Goal: Information Seeking & Learning: Stay updated

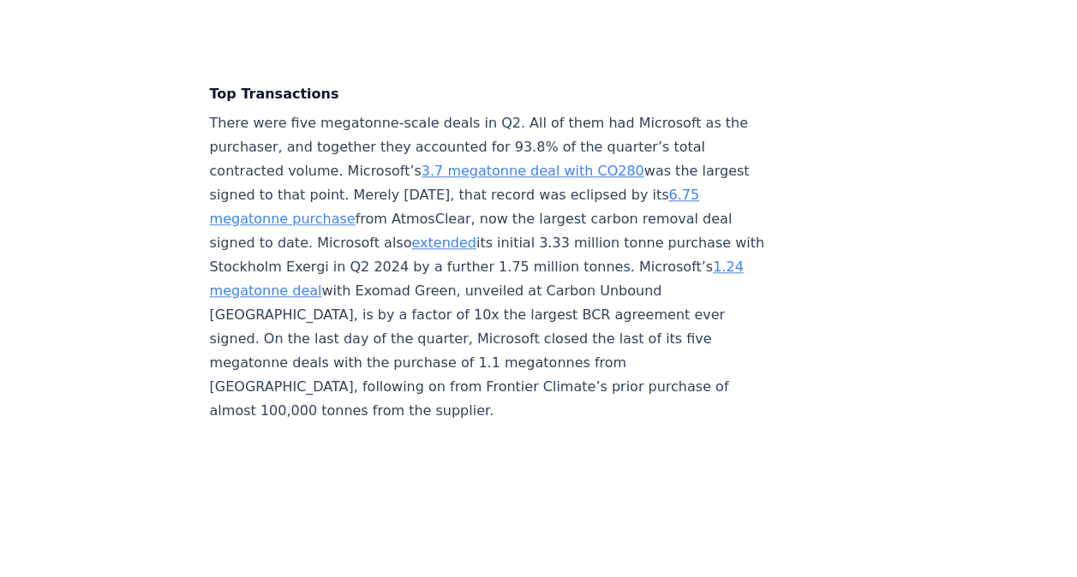
scroll to position [3770, 0]
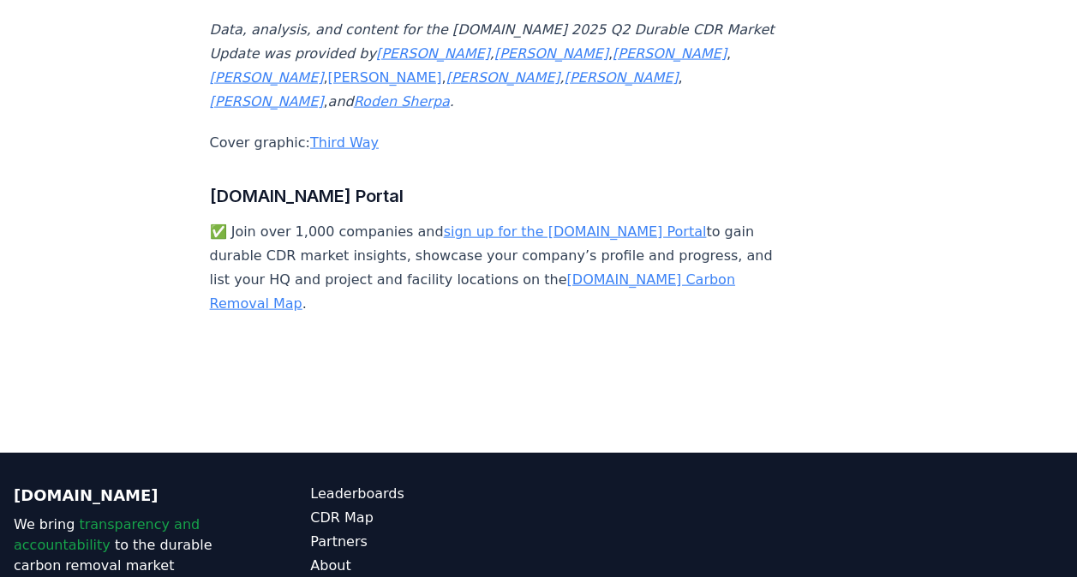
scroll to position [11649, 0]
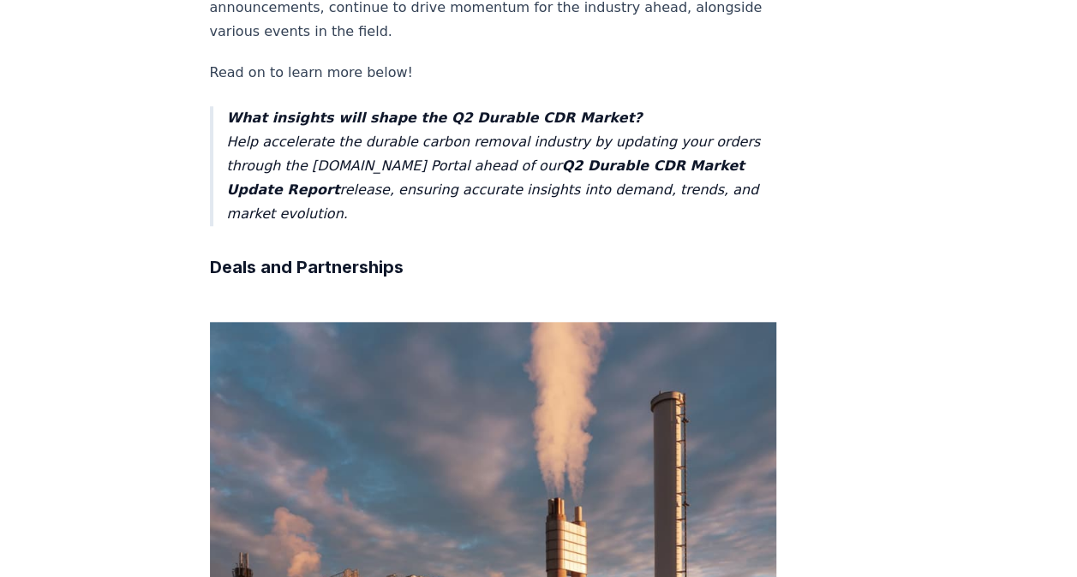
scroll to position [771, 0]
